Goal: Transaction & Acquisition: Subscribe to service/newsletter

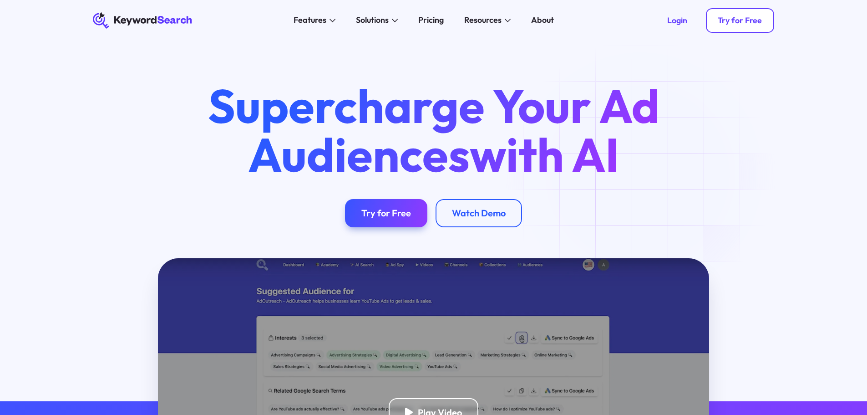
click at [732, 20] on div "Try for Free" at bounding box center [740, 20] width 44 height 10
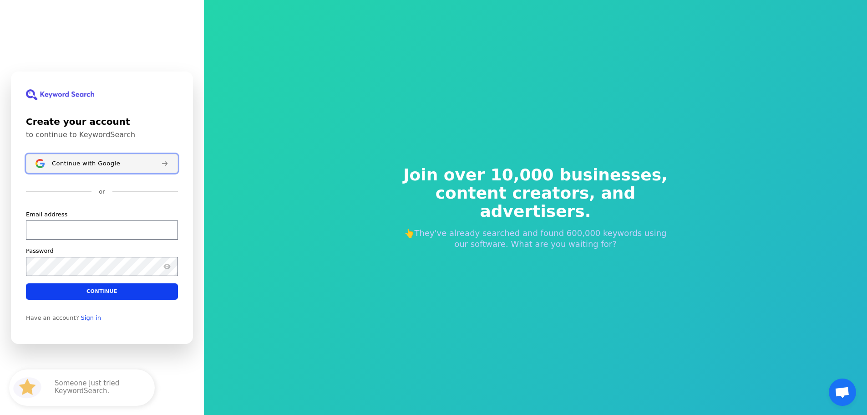
click at [82, 163] on span "Continue with Google" at bounding box center [86, 162] width 68 height 7
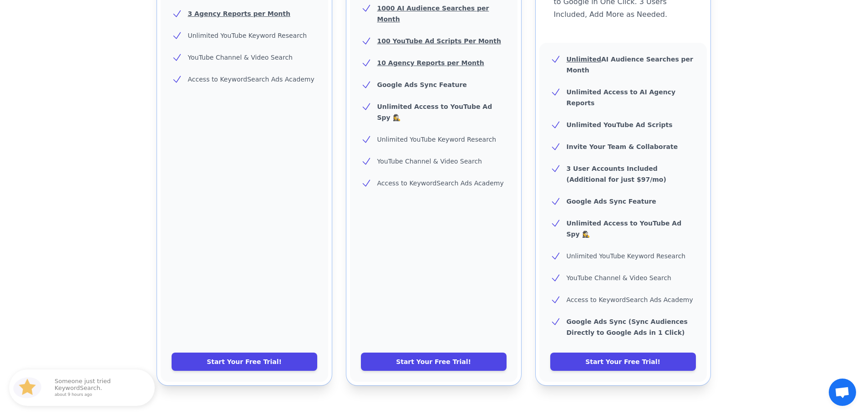
scroll to position [319, 0]
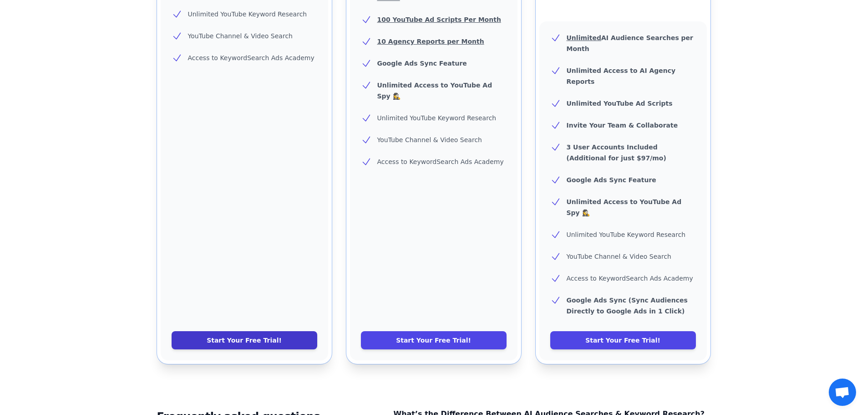
click at [234, 331] on link "Start Your Free Trial!" at bounding box center [245, 340] width 146 height 18
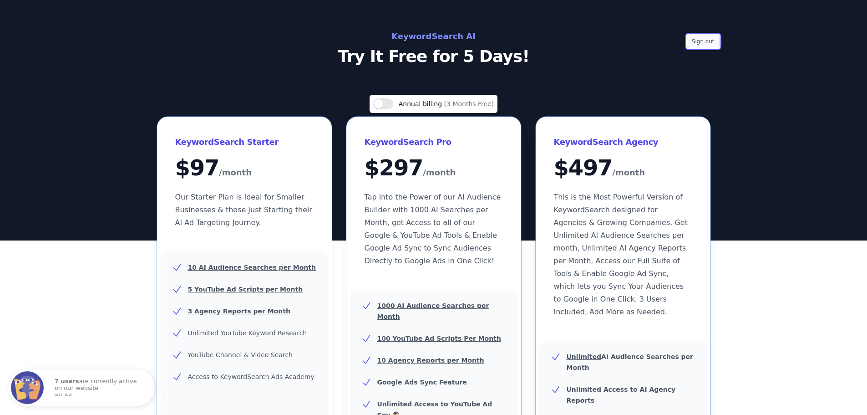
click at [707, 40] on button "Sign out" at bounding box center [703, 42] width 33 height 14
